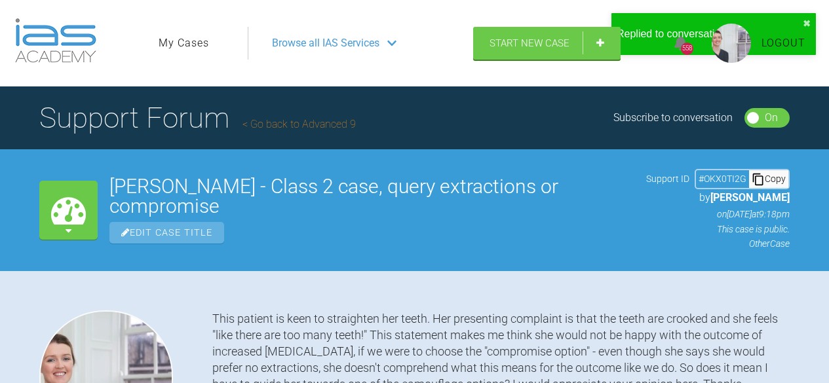
scroll to position [12286, 0]
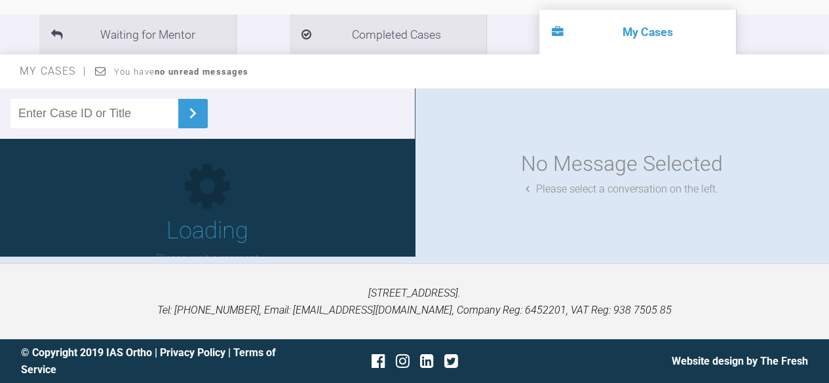
scroll to position [90, 0]
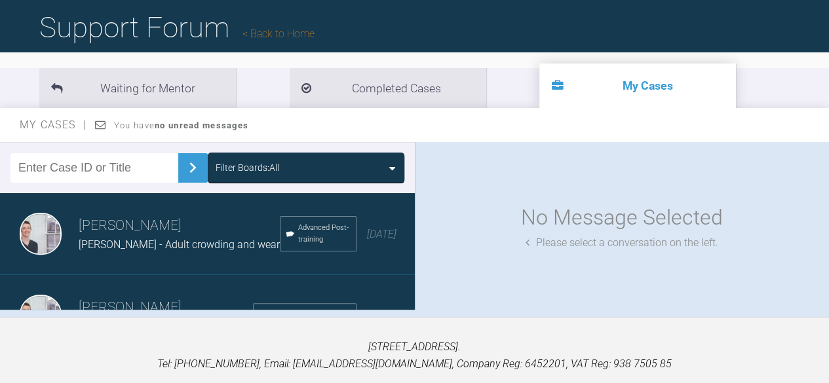
click at [305, 32] on link "Back to Home" at bounding box center [278, 34] width 72 height 12
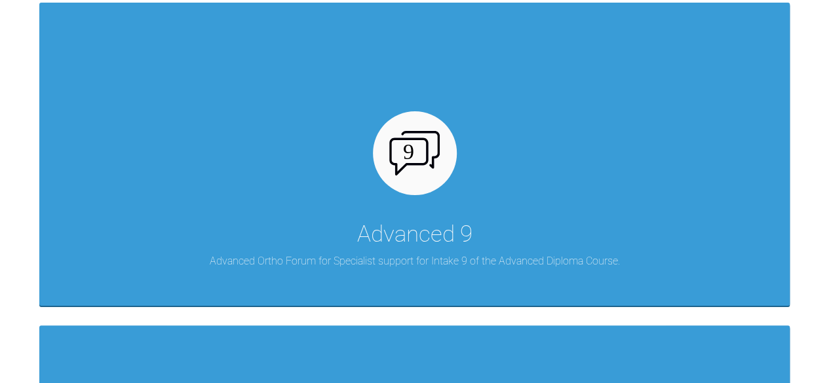
scroll to position [1266, 0]
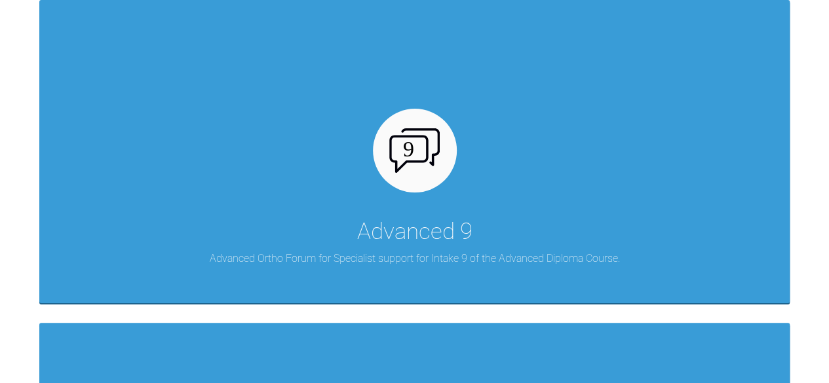
click at [388, 209] on div "Advanced 9 Advanced Ortho Forum for Specialist support for Intake 9 of the Adva…" at bounding box center [414, 151] width 750 height 303
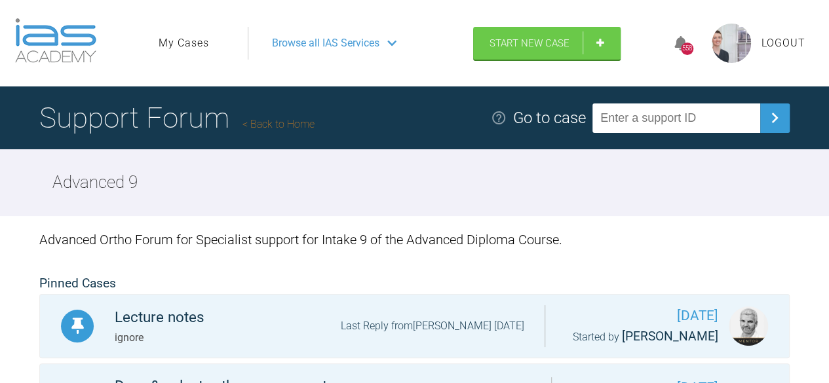
click at [276, 120] on link "Back to Home" at bounding box center [278, 124] width 72 height 12
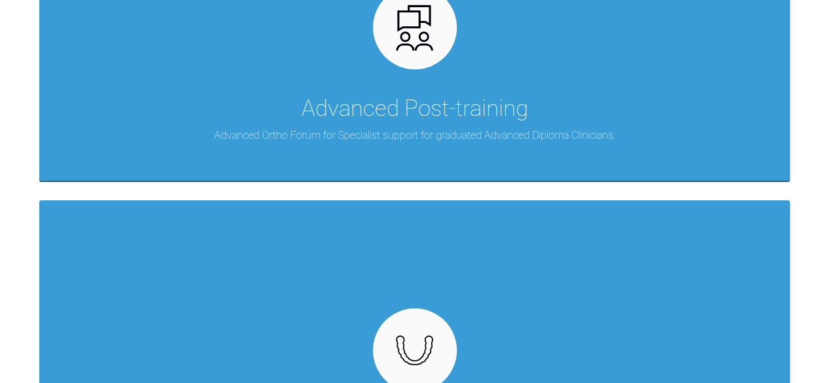
scroll to position [422, 0]
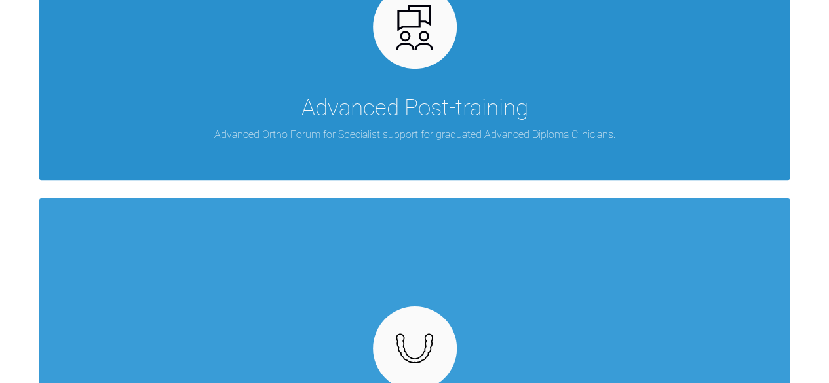
click at [294, 83] on div "Advanced Post-training Advanced Ortho Forum for Specialist support for graduate…" at bounding box center [414, 28] width 750 height 303
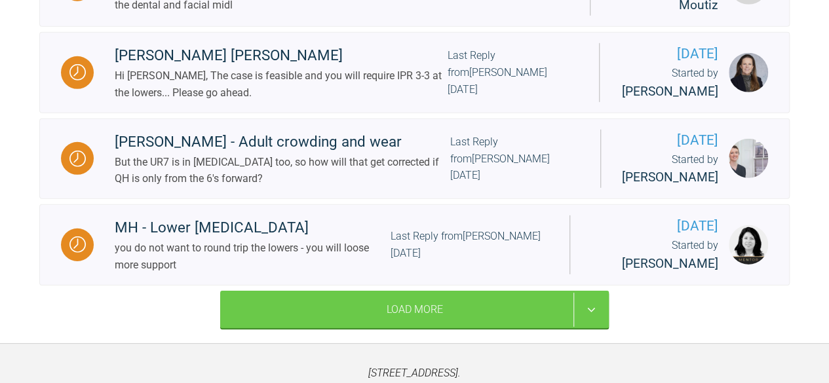
scroll to position [1921, 0]
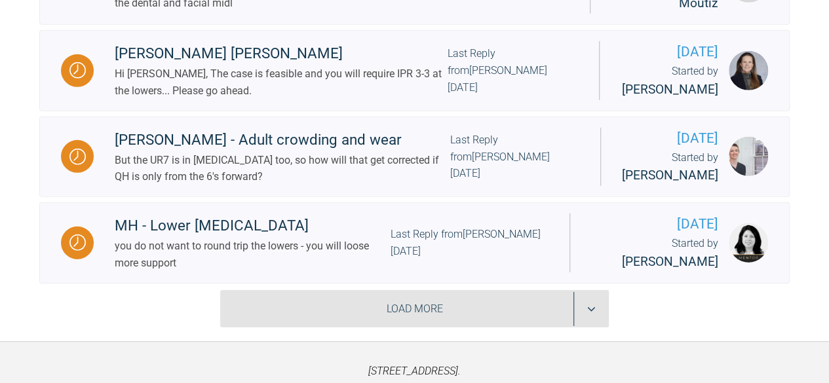
click at [277, 313] on div "Load More" at bounding box center [414, 309] width 389 height 38
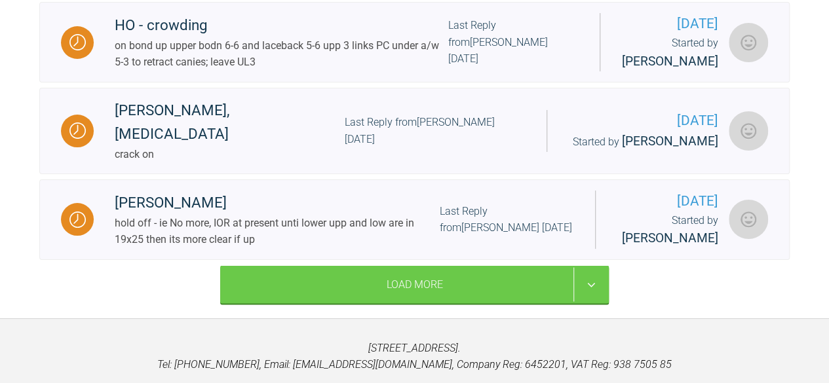
scroll to position [3696, 0]
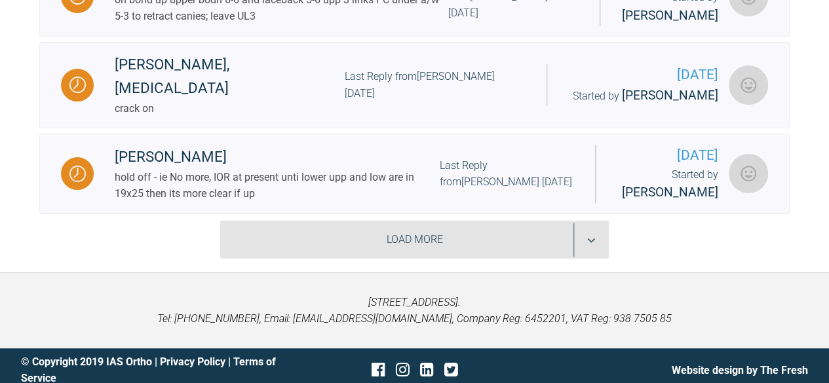
click at [288, 232] on div "Load More" at bounding box center [414, 240] width 389 height 38
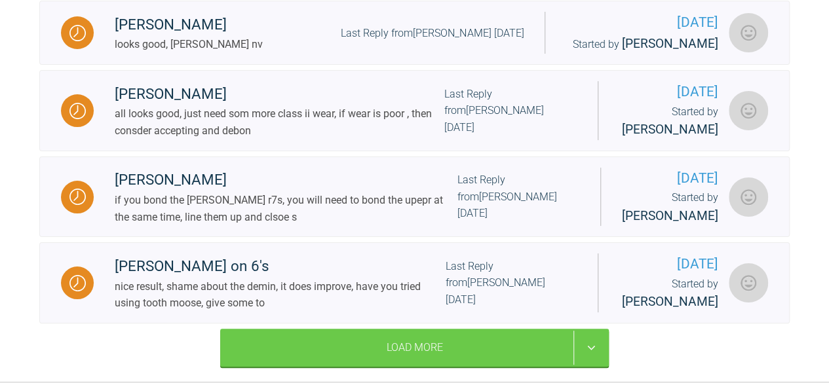
scroll to position [5207, 0]
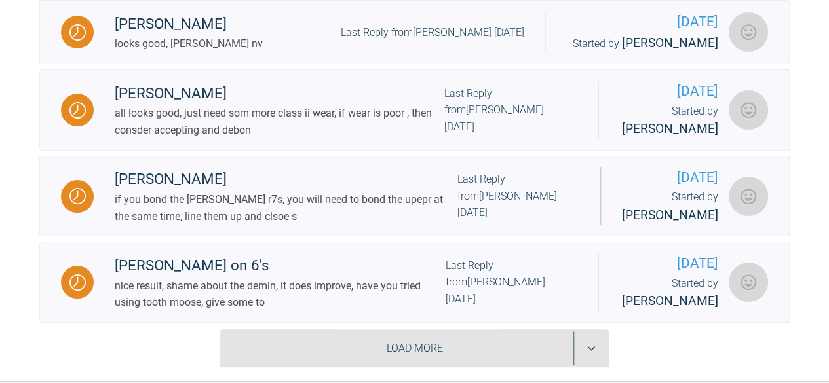
click at [266, 350] on div "Load More" at bounding box center [414, 349] width 389 height 38
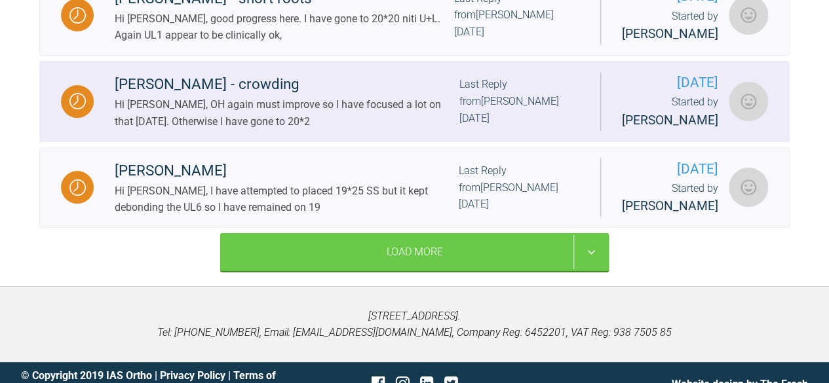
scroll to position [7083, 0]
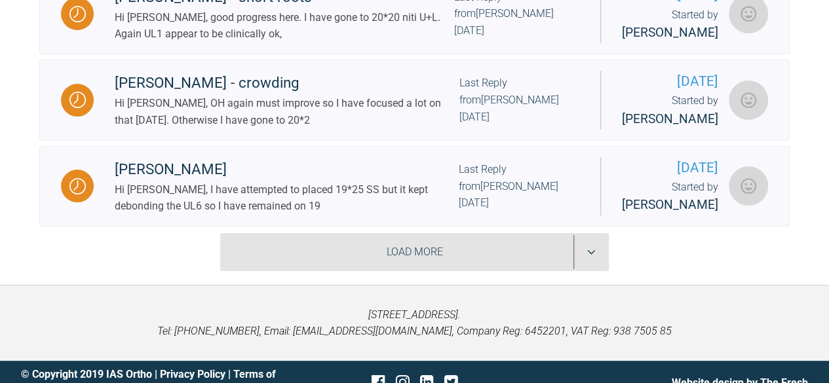
click at [406, 271] on div "Load More" at bounding box center [414, 252] width 389 height 38
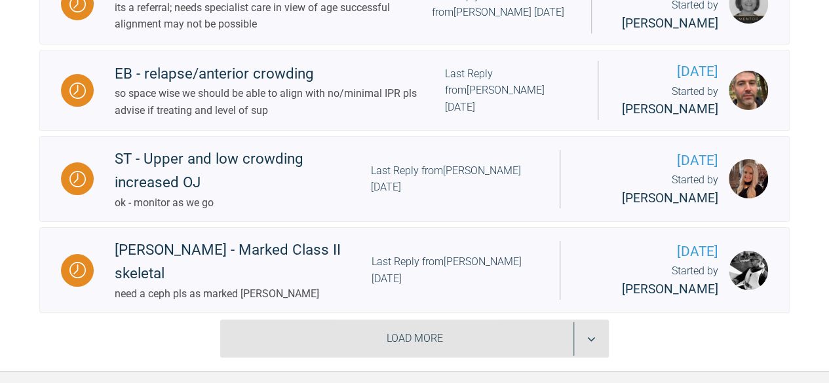
scroll to position [8666, 0]
click at [419, 347] on div "Load More" at bounding box center [414, 338] width 389 height 38
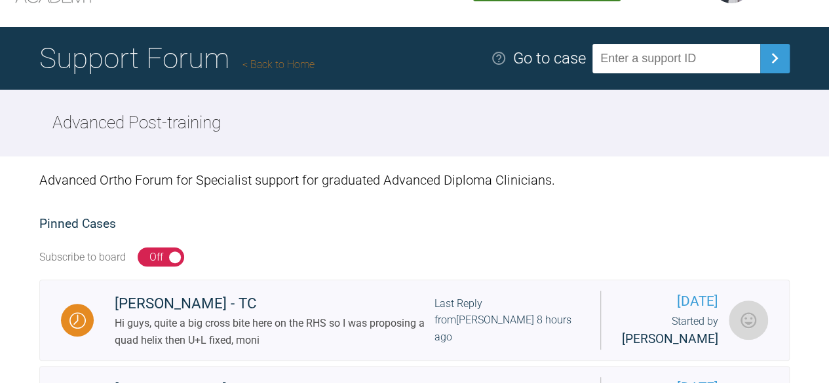
scroll to position [0, 0]
